Goal: Navigation & Orientation: Find specific page/section

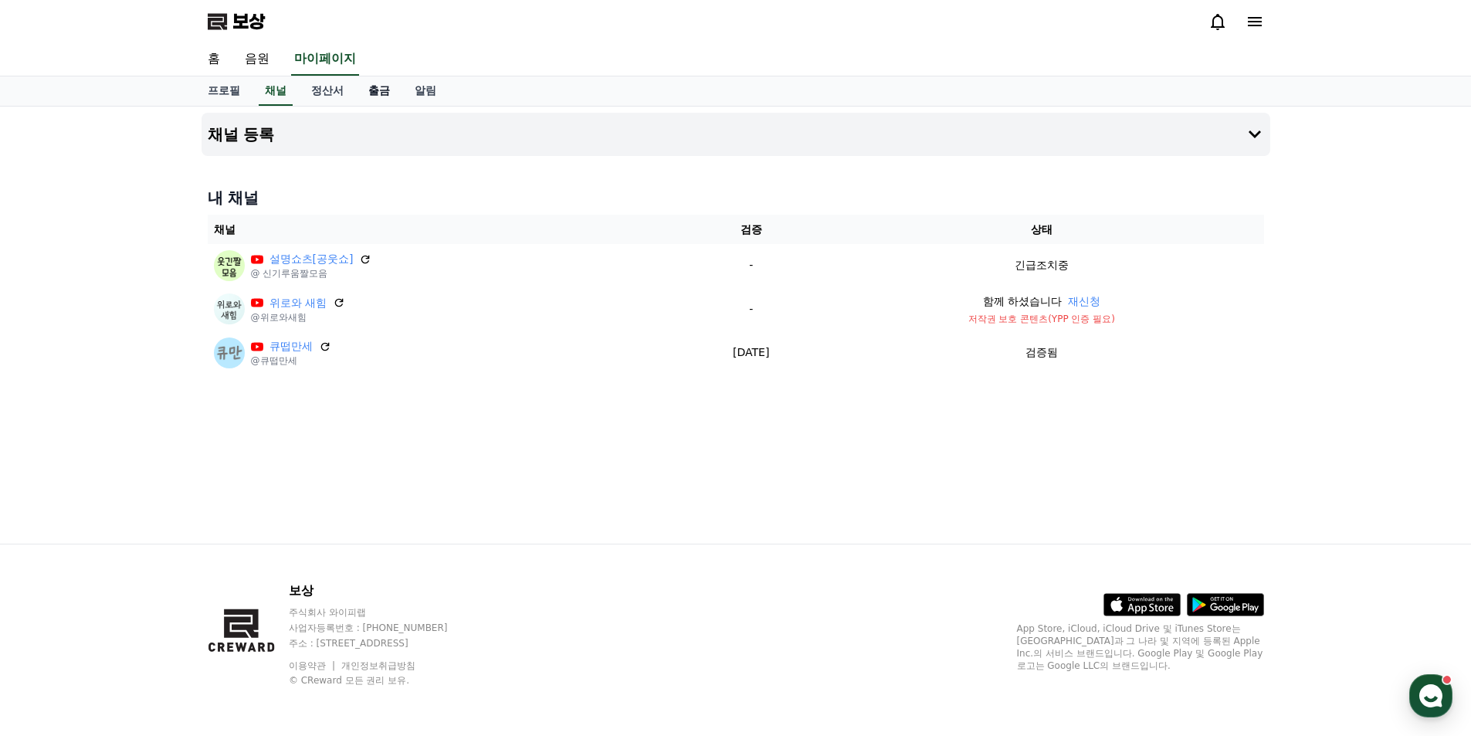
click at [371, 93] on font "출금" at bounding box center [379, 90] width 22 height 12
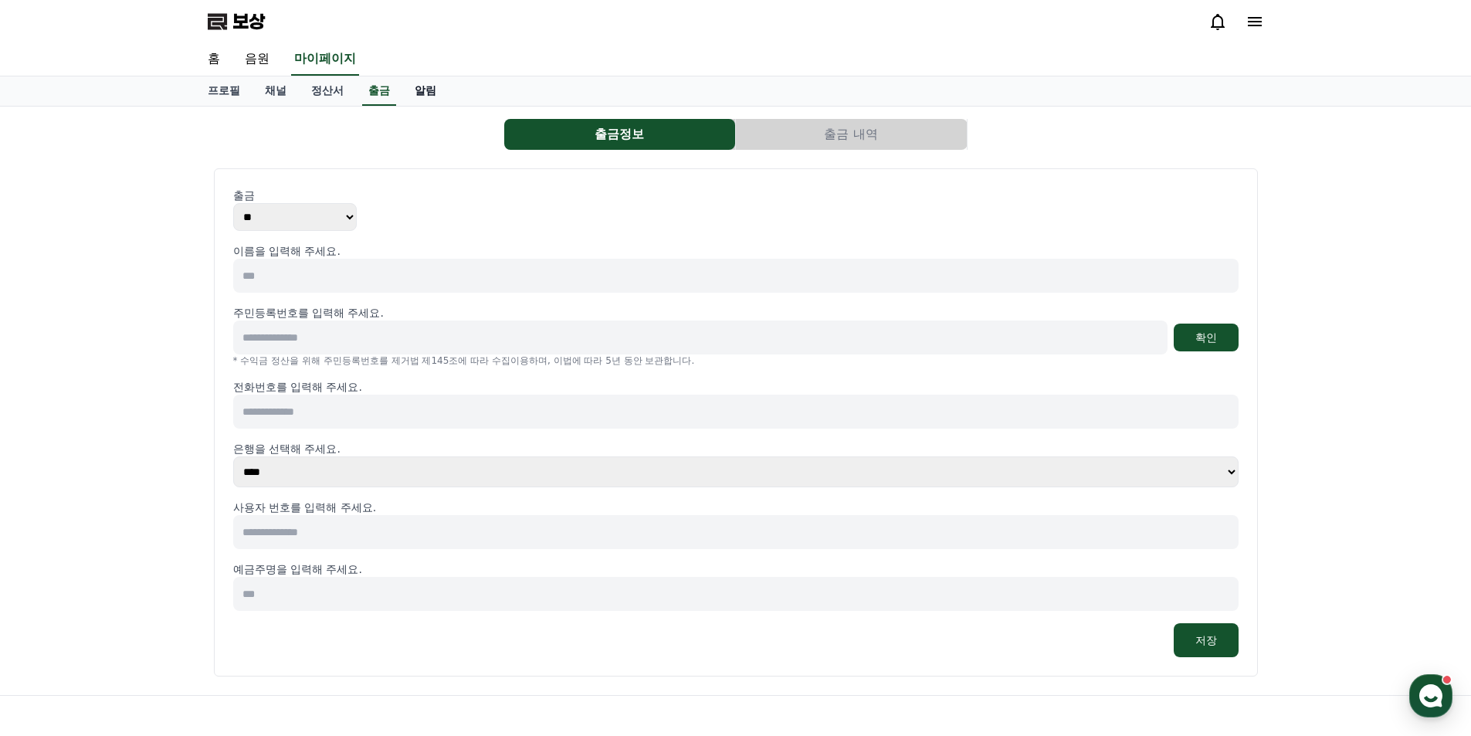
click at [422, 90] on font "알림" at bounding box center [426, 90] width 22 height 12
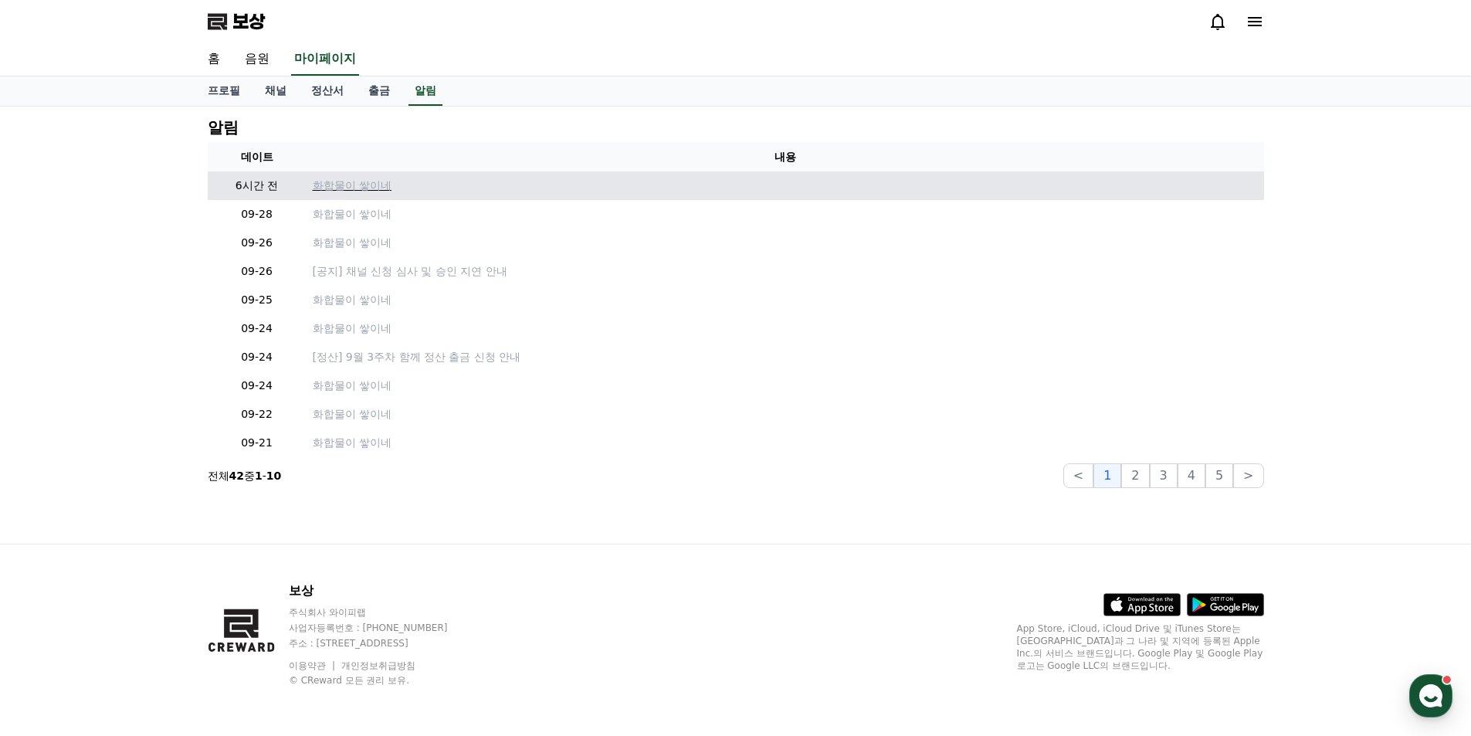
click at [348, 186] on font "화합물이 쌓이네" at bounding box center [352, 185] width 79 height 12
